Goal: Check status: Check status

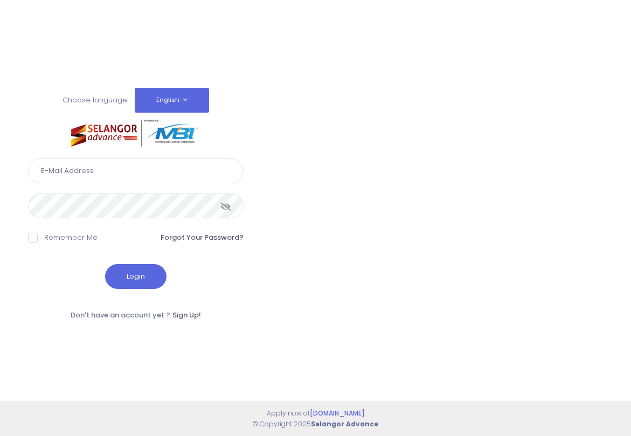
click at [85, 172] on input "text" at bounding box center [135, 170] width 215 height 25
type input "F"
type input "[EMAIL_ADDRESS][DOMAIN_NAME]"
click at [31, 235] on span at bounding box center [33, 238] width 10 height 10
click at [44, 235] on input "Remember Me" at bounding box center [47, 235] width 7 height 7
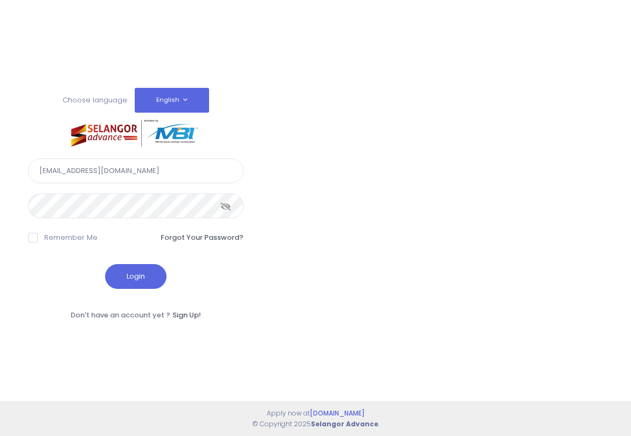
checkbox input "true"
click at [131, 276] on button "Login" at bounding box center [135, 276] width 61 height 25
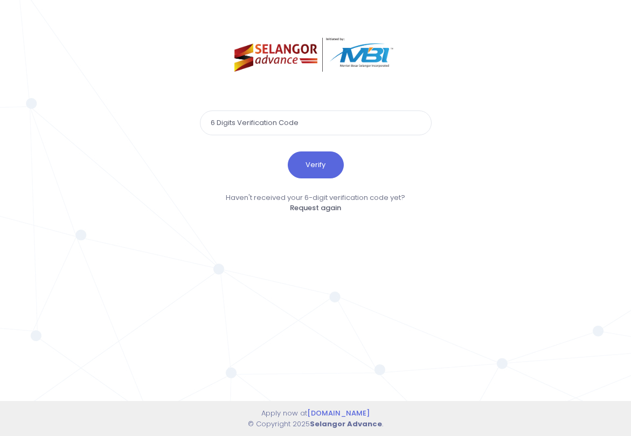
click at [277, 119] on input "text" at bounding box center [316, 122] width 232 height 25
type input "451711"
click at [328, 165] on button "Verify" at bounding box center [316, 164] width 56 height 27
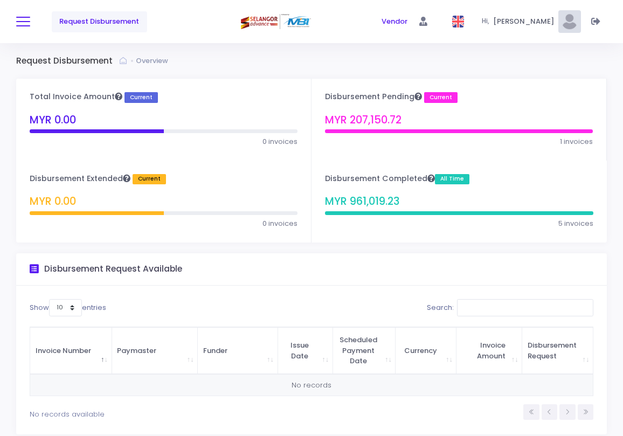
click at [20, 24] on button at bounding box center [23, 22] width 14 height 14
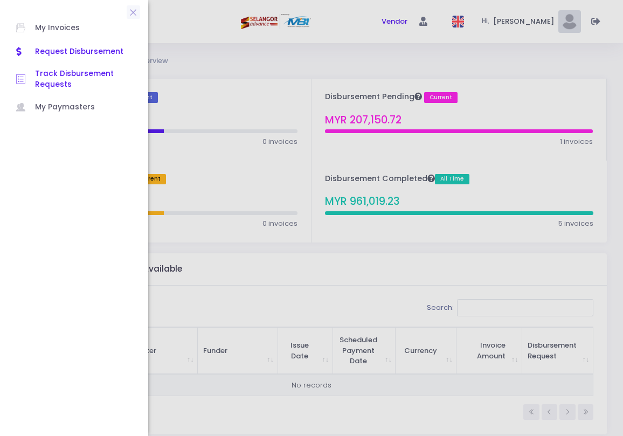
click at [54, 78] on span "Track Disbursement Requests" at bounding box center [83, 79] width 97 height 22
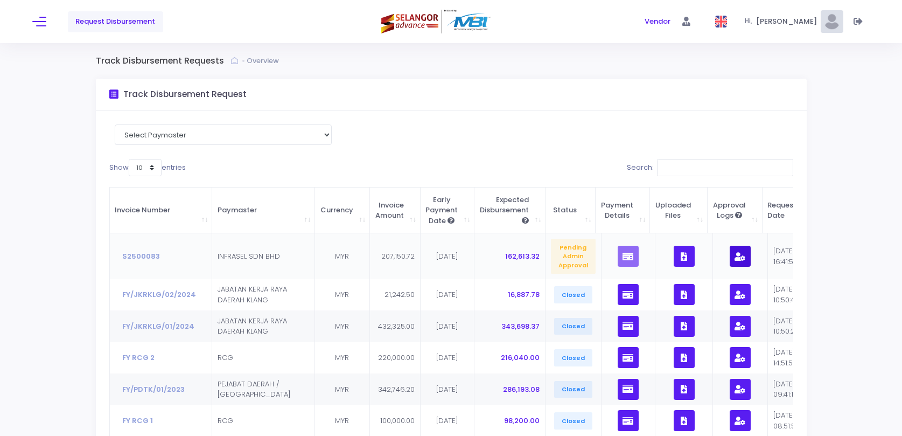
click at [630, 261] on button "button" at bounding box center [740, 256] width 21 height 21
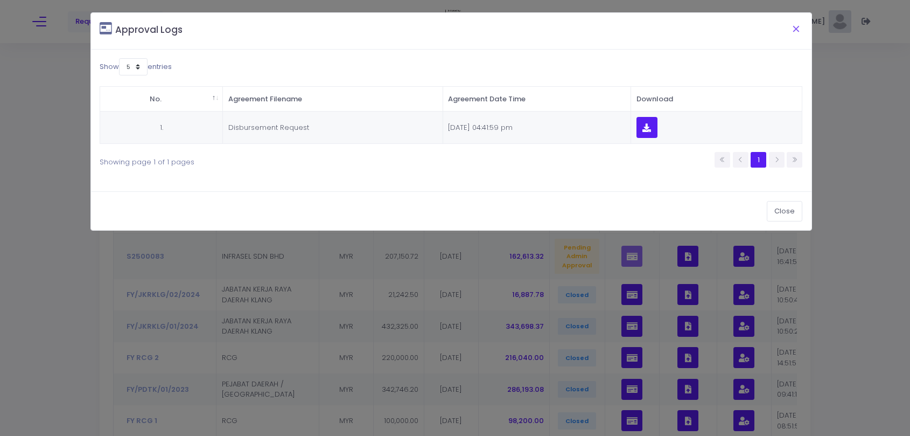
click at [630, 29] on button "Close" at bounding box center [796, 29] width 27 height 28
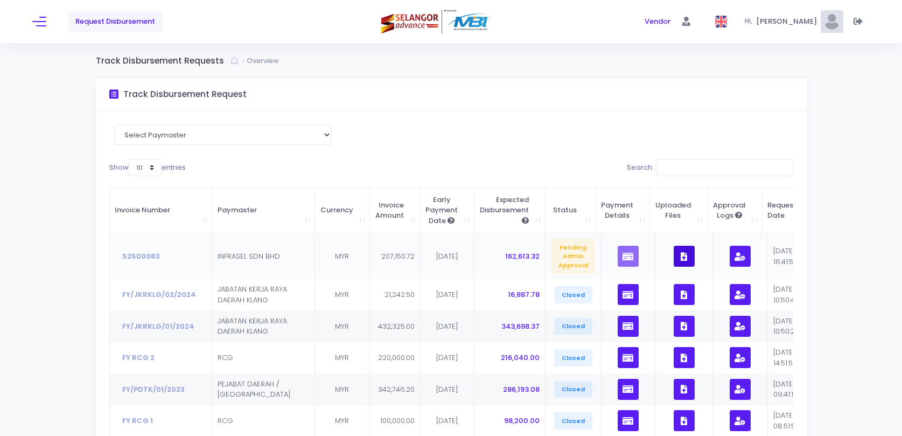
click at [630, 256] on icon "button" at bounding box center [684, 256] width 6 height 0
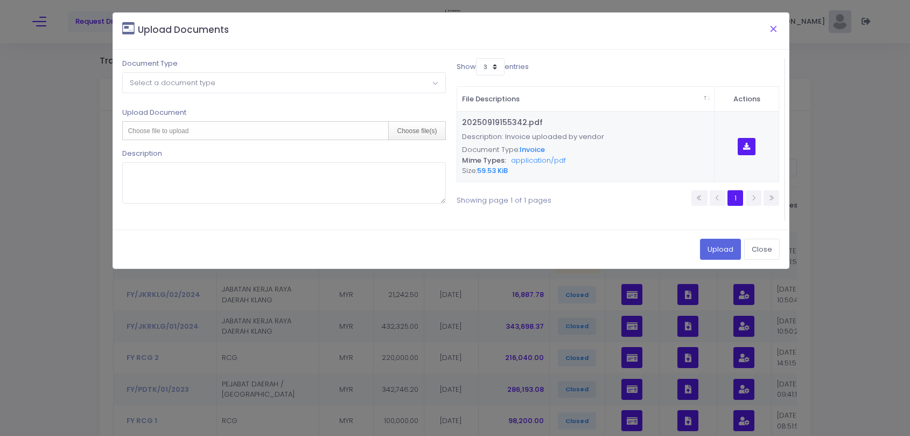
click at [630, 28] on button "Close" at bounding box center [773, 29] width 27 height 28
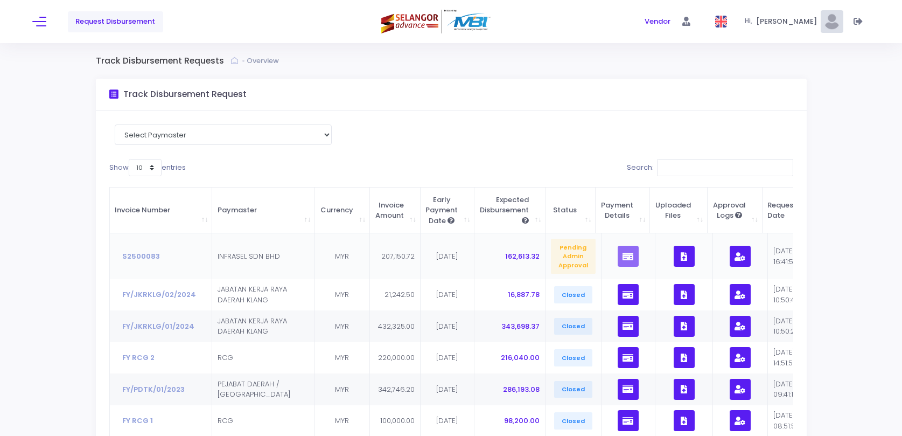
click at [572, 258] on span "Pending Admin Approval" at bounding box center [573, 256] width 45 height 35
click at [139, 256] on button "S2500083" at bounding box center [141, 256] width 53 height 20
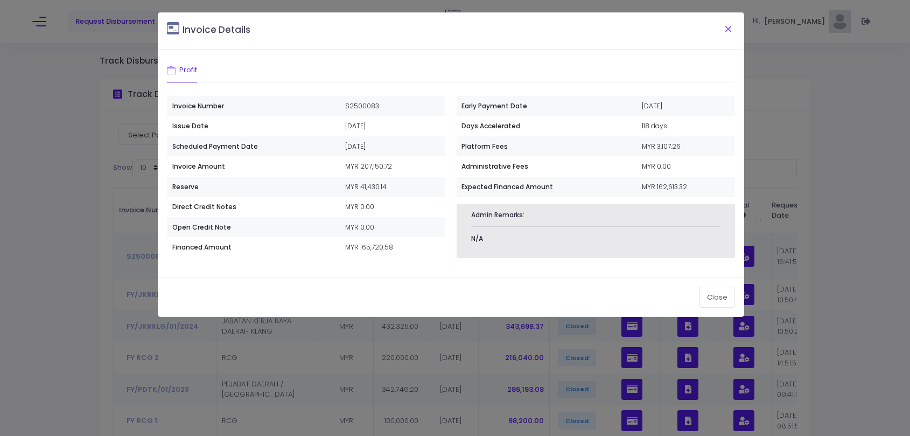
click at [630, 27] on button "Close" at bounding box center [728, 29] width 27 height 28
